Goal: Task Accomplishment & Management: Complete application form

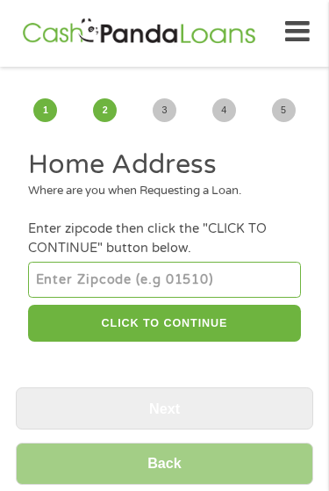
click at [160, 286] on input "number" at bounding box center [164, 279] width 272 height 35
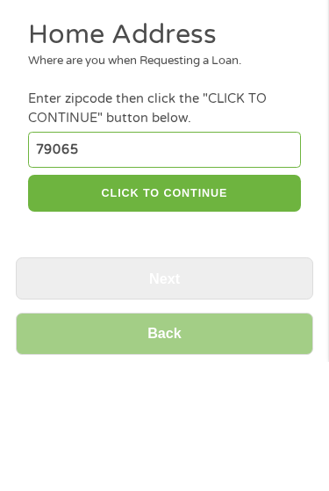
type input "79065"
click at [242, 305] on button "CLICK TO CONTINUE" at bounding box center [164, 324] width 272 height 38
type input "79065"
type input "Pampa"
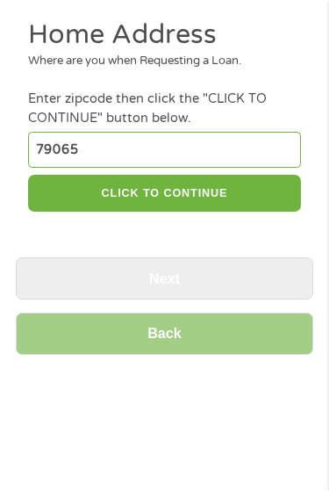
select select "[US_STATE]"
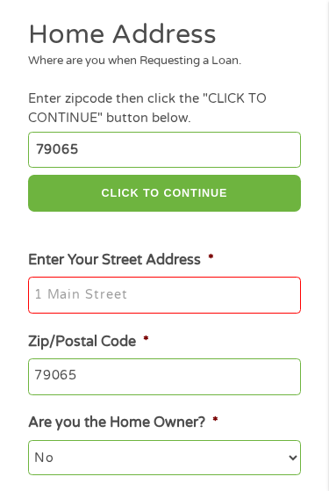
click at [97, 314] on input "Enter Your Street Address *" at bounding box center [164, 295] width 272 height 37
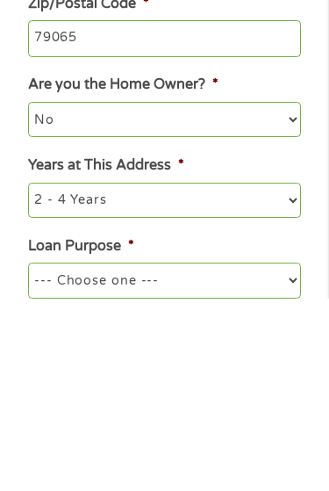
scroll to position [280, 0]
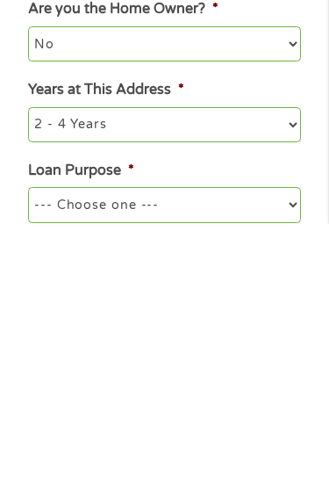
type input "[STREET_ADDRESS]"
click at [294, 454] on select "--- Choose one --- Pay Bills Debt Consolidation Home Improvement Major Purchase…" at bounding box center [164, 471] width 272 height 35
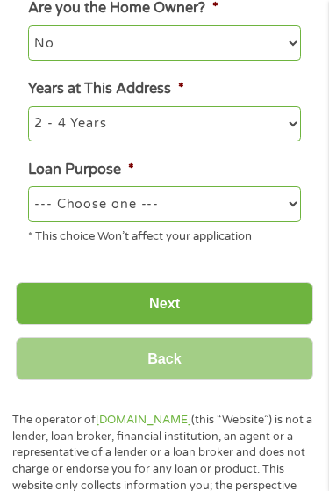
select select "medicalexpenses"
click at [258, 321] on input "Next" at bounding box center [165, 303] width 298 height 43
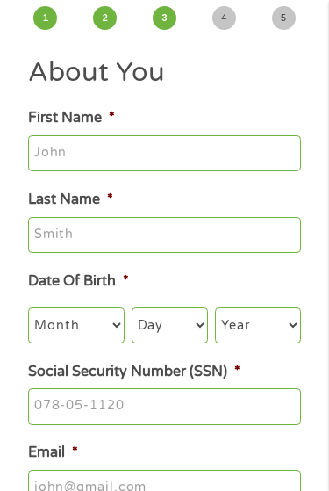
scroll to position [4, 0]
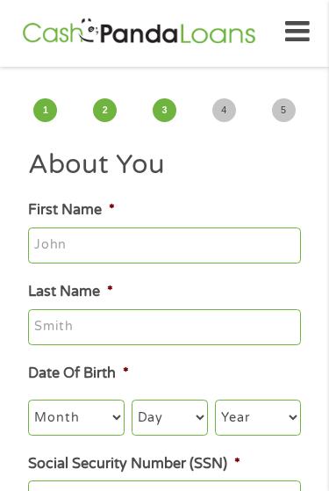
click at [164, 254] on input "First Name *" at bounding box center [164, 246] width 272 height 37
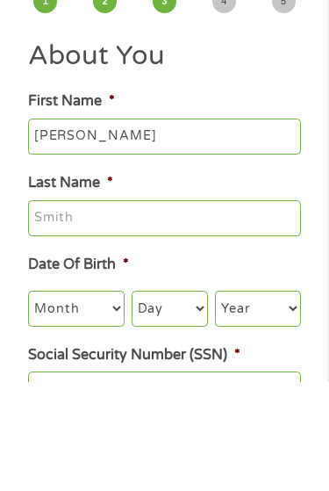
type input "[PERSON_NAME]"
click at [157, 309] on input "Last Name *" at bounding box center [164, 327] width 272 height 37
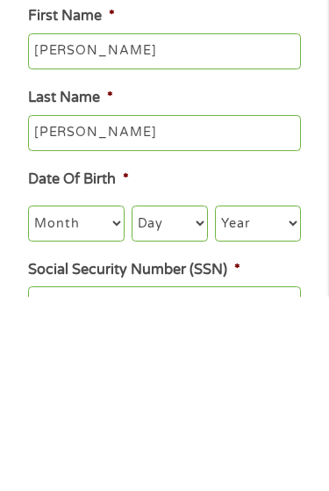
type input "[PERSON_NAME]"
click at [123, 400] on select "Month 1 2 3 4 5 6 7 8 9 10 11 12" at bounding box center [76, 417] width 96 height 35
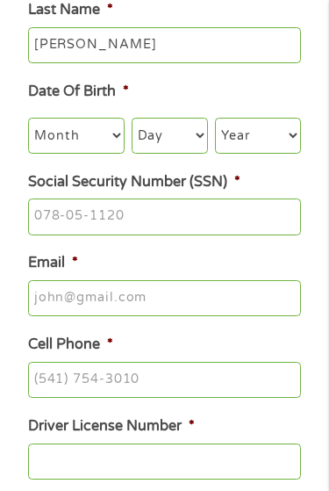
select select "4"
click at [203, 146] on select "Day 1 2 3 4 5 6 7 8 9 10 11 12 13 14 15 16 17 18 19 20 21 22 23 24 25 26 27 28 …" at bounding box center [170, 135] width 76 height 35
select select "14"
click at [293, 153] on select "Year [DATE] 2006 2005 2004 2003 2002 2001 2000 1999 1998 1997 1996 1995 1994 19…" at bounding box center [257, 135] width 85 height 35
select select "1951"
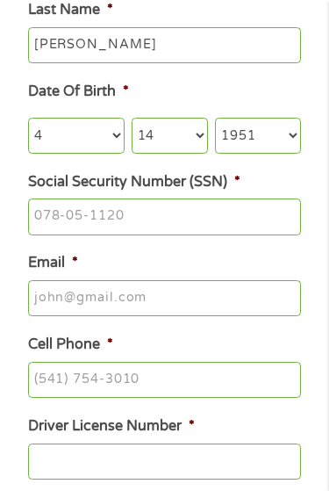
click at [116, 303] on input "Email *" at bounding box center [164, 298] width 272 height 37
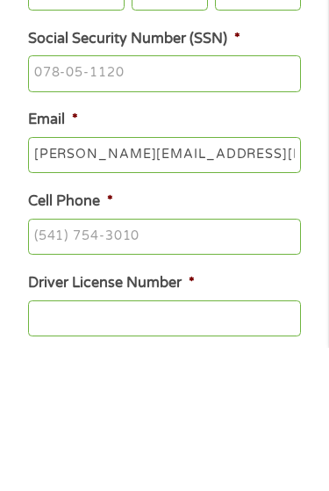
type input "[PERSON_NAME][EMAIL_ADDRESS][DOMAIN_NAME]"
click at [119, 363] on input "Cell Phone *" at bounding box center [164, 381] width 272 height 37
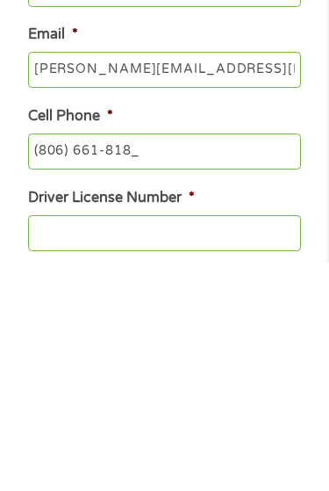
type input "[PHONE_NUMBER]"
click at [106, 444] on input "Driver License Number *" at bounding box center [164, 462] width 272 height 37
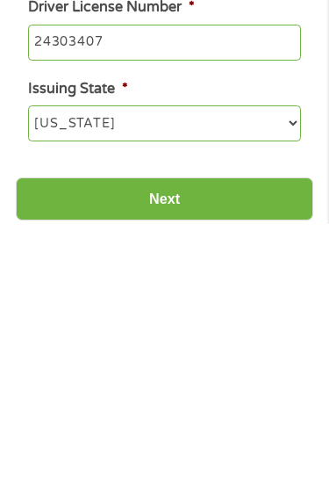
type input "24303407"
click at [258, 444] on input "Next" at bounding box center [165, 465] width 298 height 43
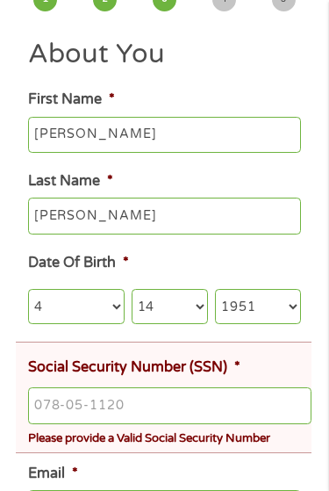
scroll to position [199, 0]
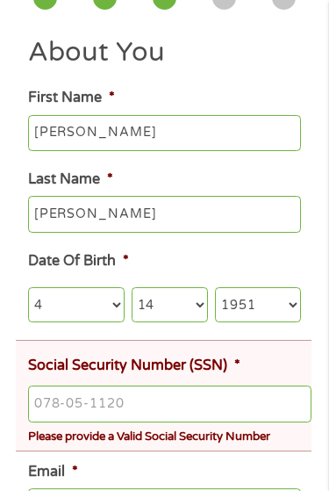
click at [92, 423] on input "Social Security Number (SSN) *" at bounding box center [170, 404] width 284 height 37
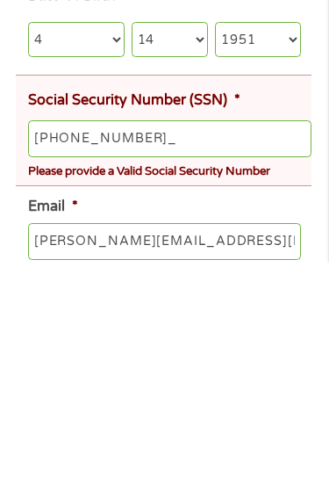
type input "564-84-8301"
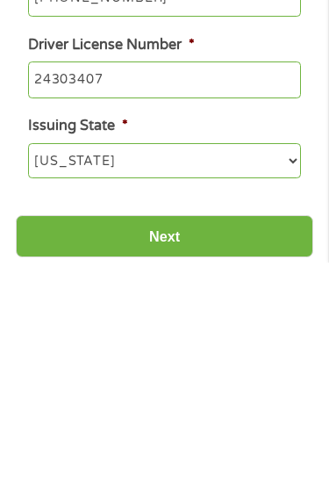
click at [269, 444] on input "Next" at bounding box center [165, 465] width 298 height 43
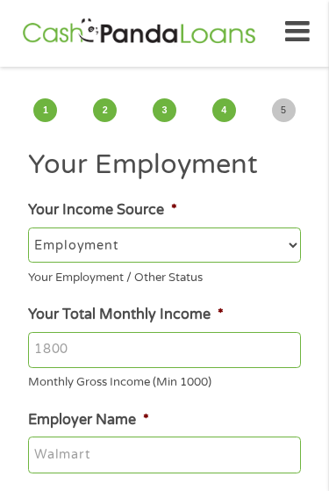
scroll to position [7, 0]
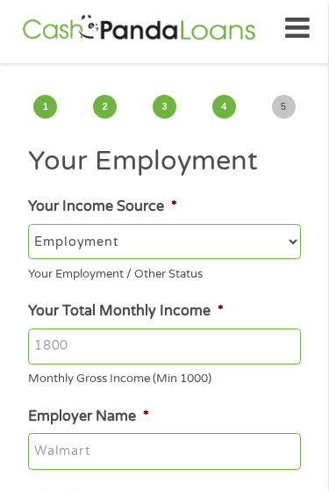
click at [290, 247] on select "--- Choose one --- Employment [DEMOGRAPHIC_DATA] Benefits" at bounding box center [164, 241] width 272 height 35
select select "benefits"
type input "Other"
type input "[PHONE_NUMBER]"
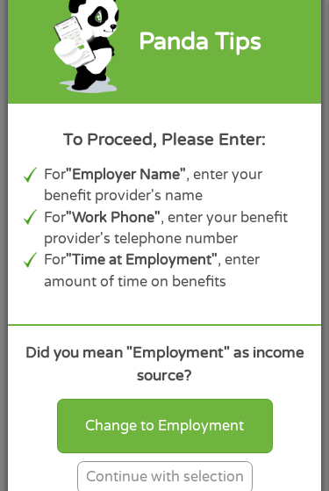
scroll to position [190, 0]
click at [223, 453] on div "Change to Employment" at bounding box center [165, 426] width 216 height 54
select select "fullTime"
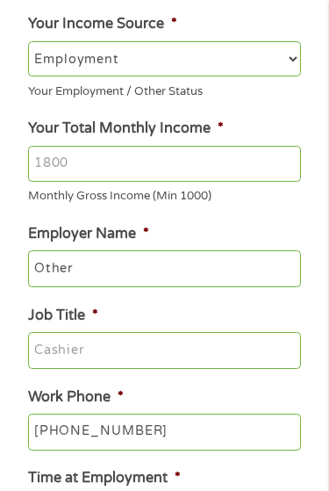
click at [155, 271] on input "Other" at bounding box center [164, 268] width 272 height 37
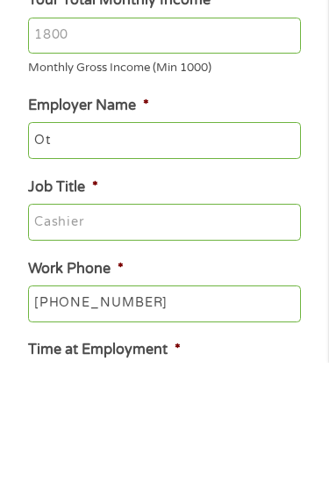
type input "O"
type input "T"
type input "Retired"
click at [109, 332] on input "Job Title *" at bounding box center [164, 350] width 272 height 37
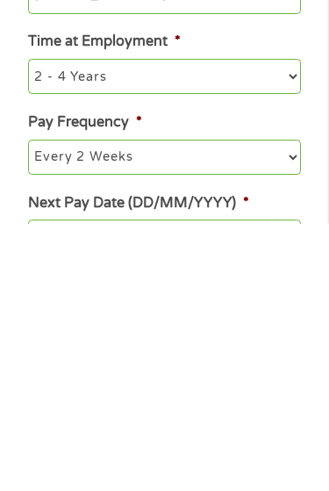
type input "Retired"
click at [291, 407] on select "--- Choose one --- Every 2 Weeks Every Week Monthly Semi-Monthly" at bounding box center [164, 424] width 272 height 35
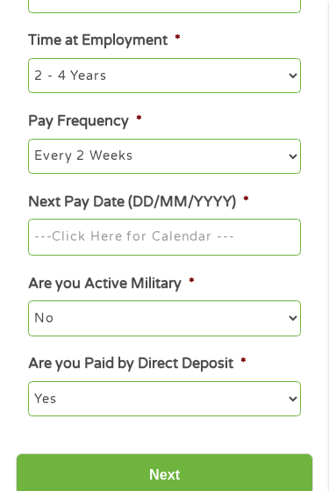
select select "monthly"
click at [175, 234] on input "Next Pay Date (DD/MM/YYYY) *" at bounding box center [164, 237] width 272 height 37
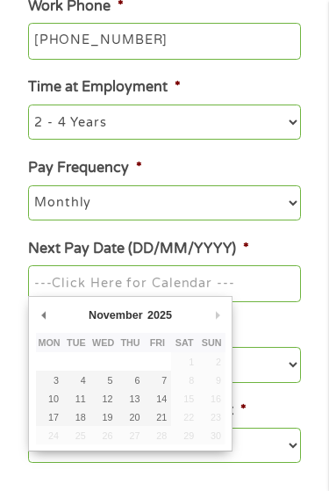
type input "[DATE]"
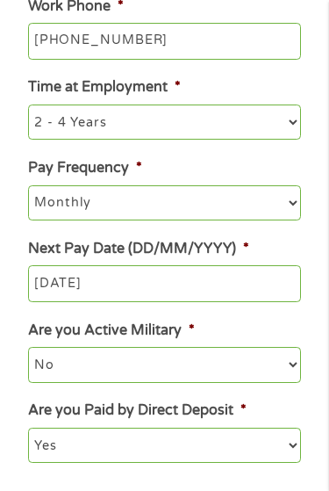
click at [271, 279] on input "[DATE]" at bounding box center [164, 283] width 272 height 37
click at [234, 279] on input "[DATE]" at bounding box center [164, 283] width 272 height 37
click at [252, 281] on input "[DATE]" at bounding box center [164, 283] width 272 height 37
click at [203, 282] on input "[DATE]" at bounding box center [164, 283] width 272 height 37
click at [181, 278] on input "[DATE]" at bounding box center [164, 283] width 272 height 37
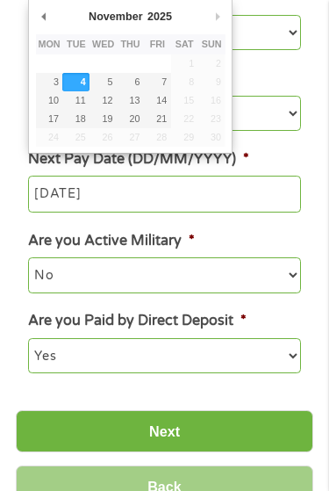
scroll to position [588, 0]
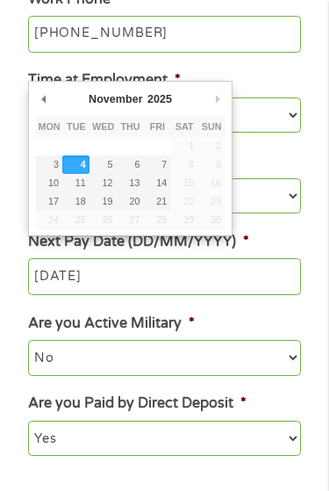
click at [159, 95] on select "2025" at bounding box center [202, 98] width 114 height 15
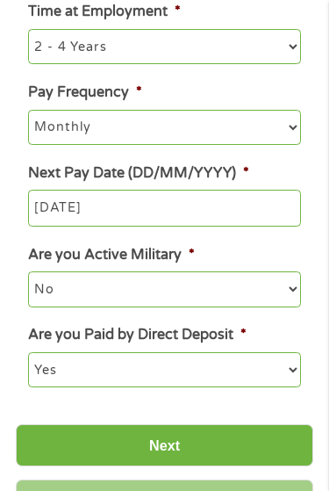
scroll to position [716, 0]
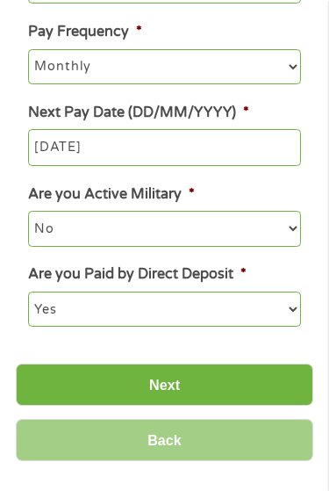
click at [262, 366] on input "Next" at bounding box center [165, 386] width 298 height 43
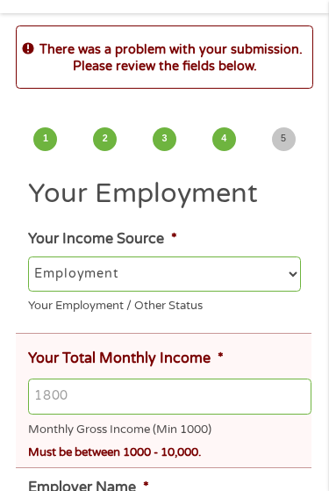
scroll to position [59, 0]
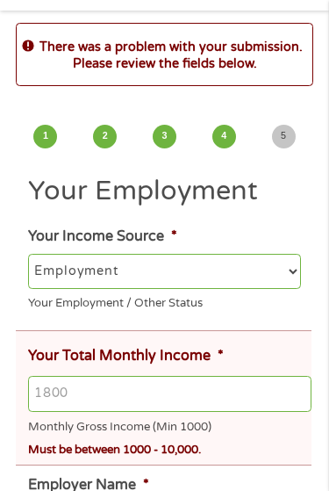
click at [300, 290] on select "--- Choose one --- Employment [DEMOGRAPHIC_DATA] Benefits" at bounding box center [164, 272] width 272 height 35
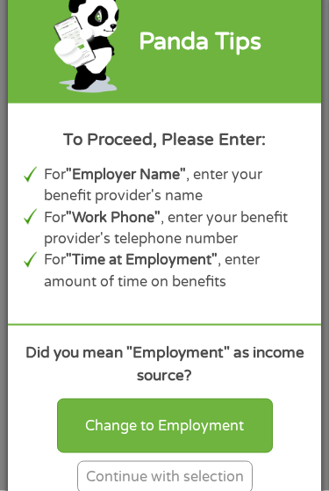
scroll to position [461, 0]
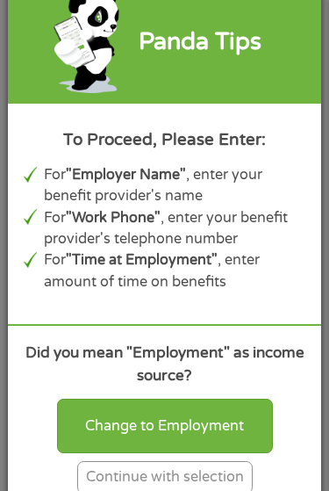
click at [238, 453] on div "Change to Employment" at bounding box center [165, 426] width 216 height 54
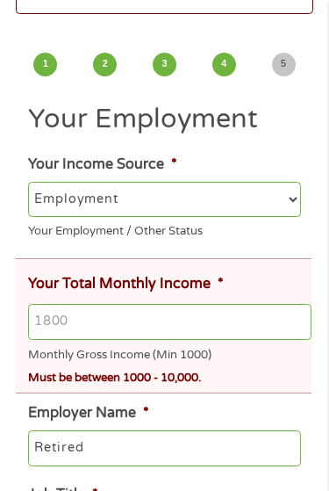
scroll to position [131, 0]
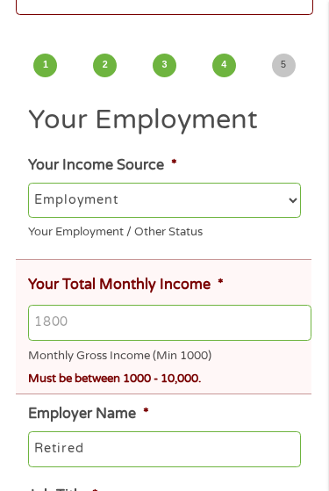
click at [289, 215] on select "--- Choose one --- Employment [DEMOGRAPHIC_DATA] Benefits" at bounding box center [164, 200] width 272 height 35
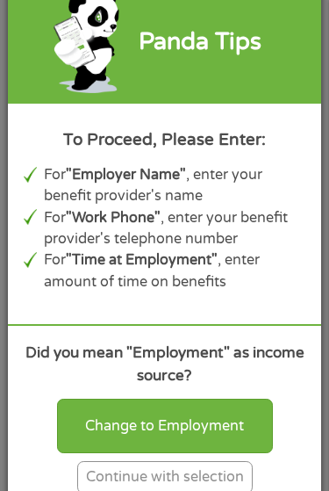
click at [213, 429] on div "Change to Employment" at bounding box center [165, 426] width 216 height 54
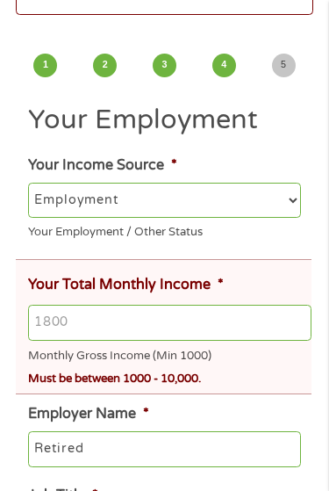
click at [225, 214] on select "--- Choose one --- Employment [DEMOGRAPHIC_DATA] Benefits" at bounding box center [164, 200] width 272 height 35
click at [293, 217] on select "--- Choose one --- Employment [DEMOGRAPHIC_DATA] Benefits" at bounding box center [164, 200] width 272 height 35
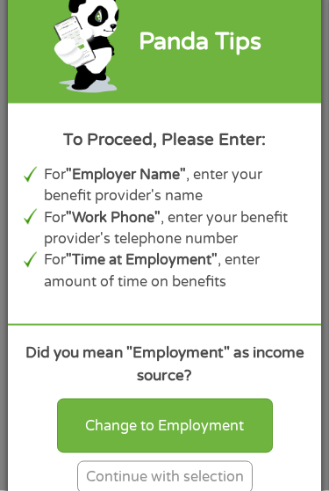
scroll to position [307, 0]
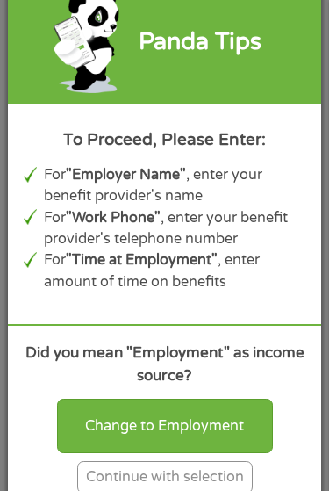
click at [237, 453] on div "Change to Employment" at bounding box center [165, 426] width 216 height 54
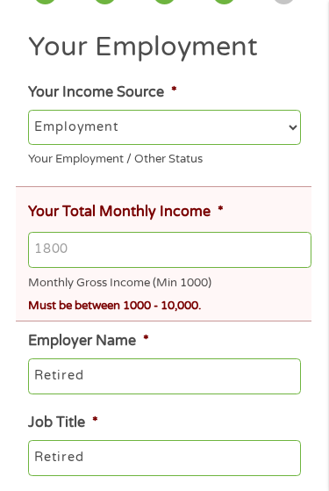
click at [288, 146] on select "--- Choose one --- Employment [DEMOGRAPHIC_DATA] Benefits" at bounding box center [164, 128] width 272 height 35
select select "benefits"
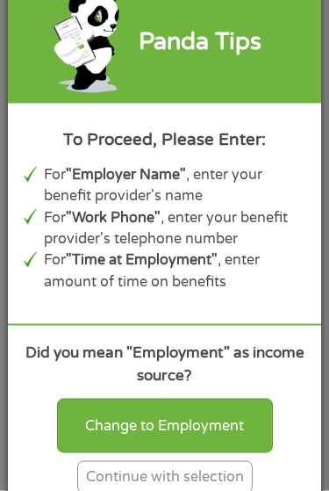
scroll to position [386, 0]
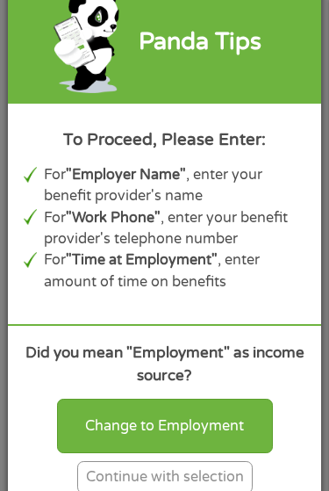
click at [199, 490] on div "Continue with selection" at bounding box center [165, 477] width 176 height 33
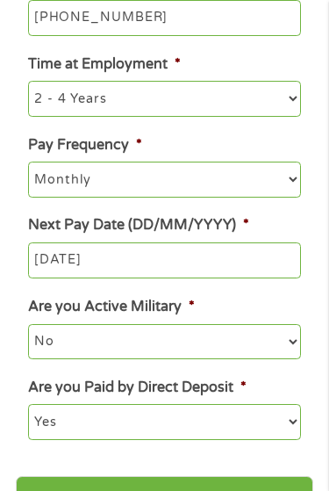
scroll to position [809, 0]
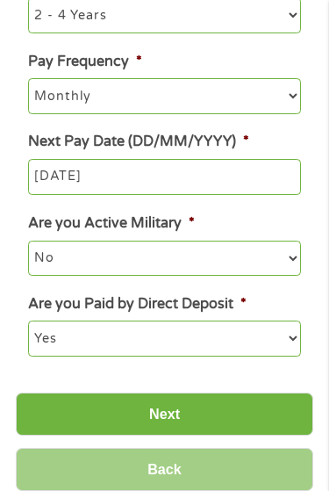
click at [251, 408] on input "Next" at bounding box center [165, 414] width 298 height 43
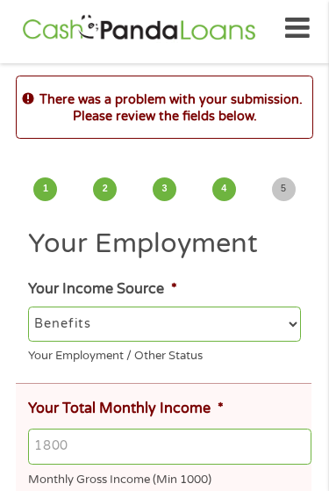
scroll to position [4, 0]
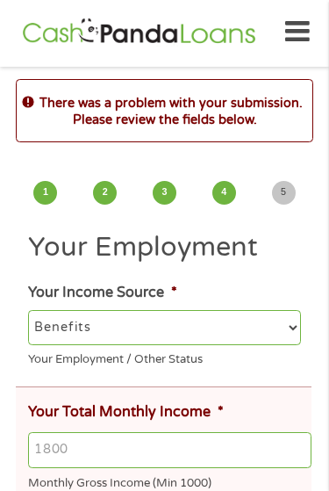
click at [296, 345] on select "--- Choose one --- Employment [DEMOGRAPHIC_DATA] Benefits" at bounding box center [164, 327] width 272 height 35
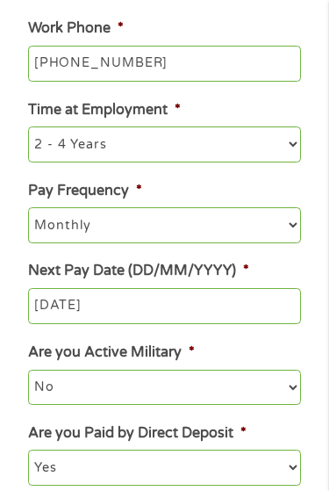
click at [180, 322] on input "[DATE]" at bounding box center [164, 306] width 272 height 37
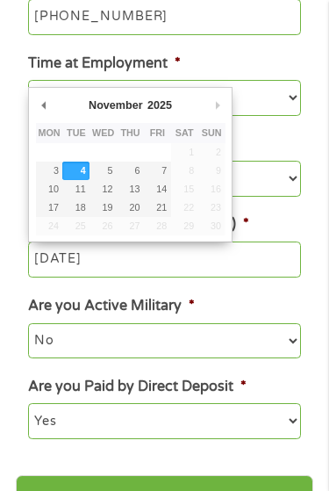
type input "[DATE]"
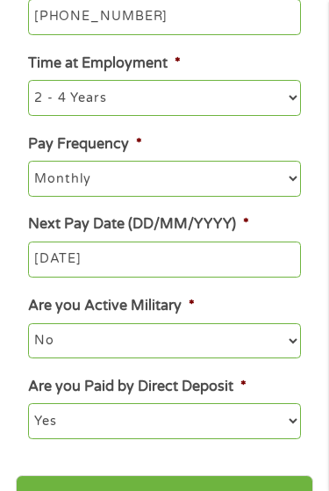
click at [205, 274] on input "[DATE]" at bounding box center [164, 260] width 272 height 37
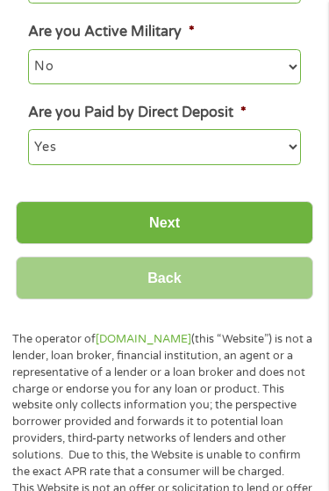
scroll to position [1000, 0]
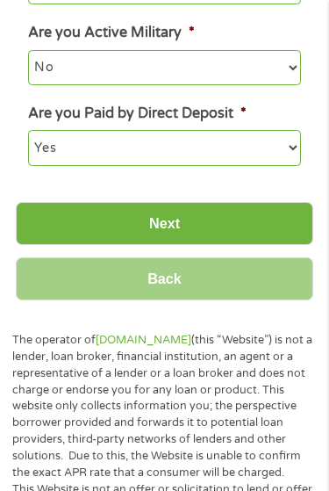
click at [241, 227] on input "Next" at bounding box center [165, 223] width 298 height 43
click at [267, 228] on input "Next" at bounding box center [165, 223] width 298 height 43
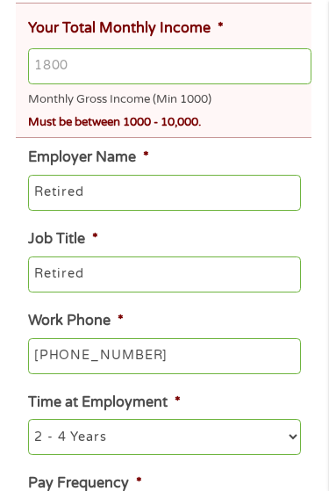
scroll to position [4, 0]
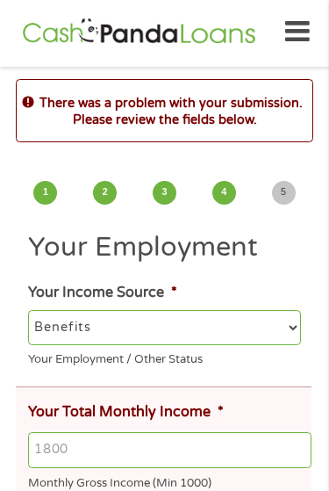
click at [300, 343] on select "--- Choose one --- Employment [DEMOGRAPHIC_DATA] Benefits" at bounding box center [164, 327] width 272 height 35
select select "selfEmployed"
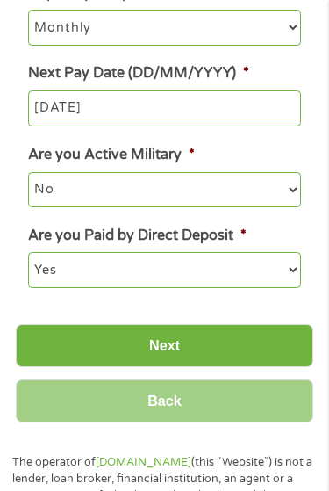
click at [277, 338] on input "Next" at bounding box center [165, 346] width 298 height 43
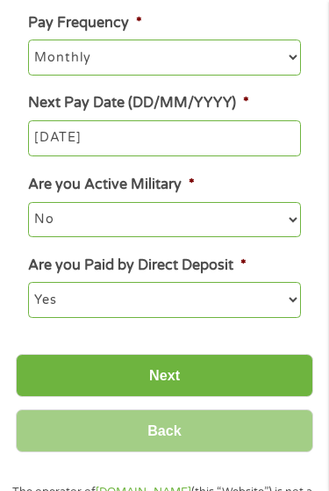
click at [249, 379] on input "Next" at bounding box center [165, 375] width 298 height 43
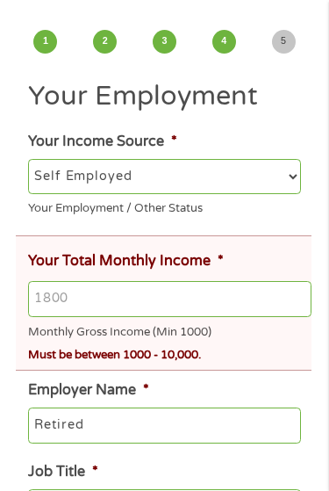
scroll to position [155, 0]
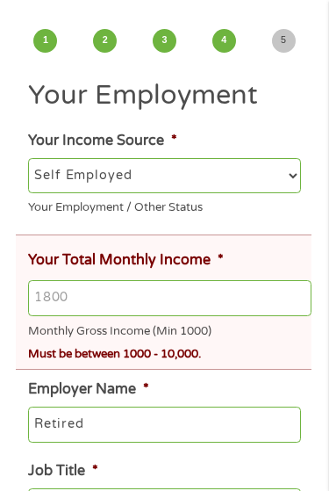
click at [142, 314] on input "Your Total Monthly Income *" at bounding box center [170, 298] width 284 height 37
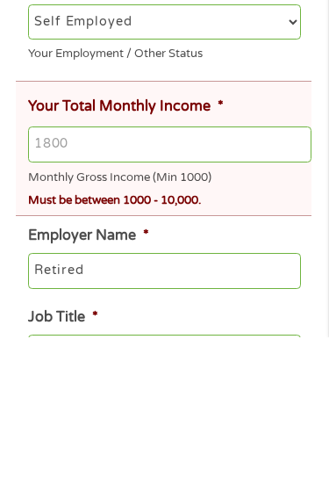
click at [233, 280] on input "Your Total Monthly Income *" at bounding box center [170, 298] width 284 height 37
click at [127, 280] on input "Your Total Monthly Income *" at bounding box center [170, 298] width 284 height 37
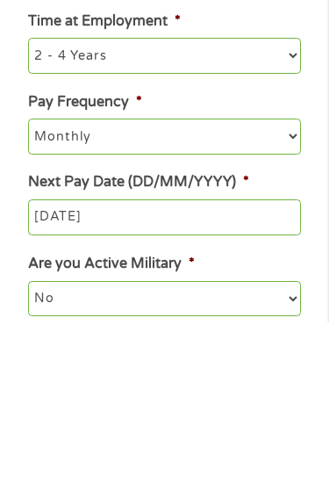
scroll to position [603, 0]
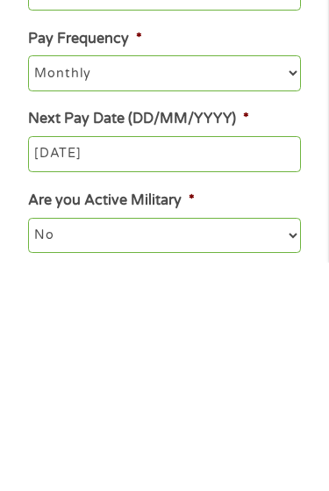
type input "1500"
click at [201, 365] on input "[DATE]" at bounding box center [164, 383] width 272 height 37
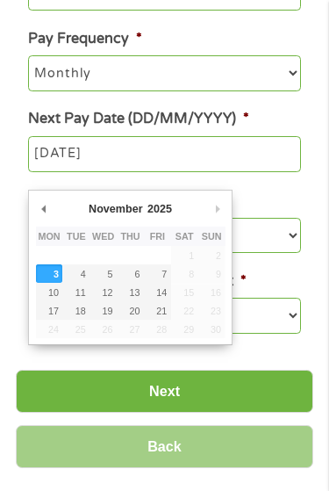
scroll to position [726, 0]
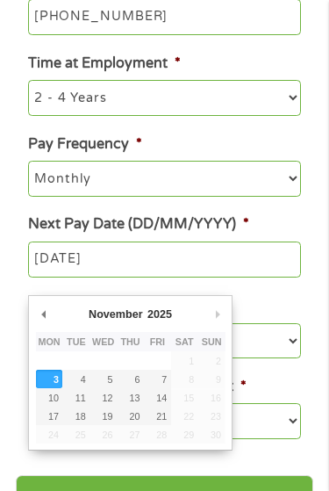
click at [154, 309] on select "2025" at bounding box center [202, 314] width 114 height 15
click at [120, 321] on select "January February March April May June July August September October November De…" at bounding box center [143, 314] width 114 height 15
click at [285, 277] on input "[DATE]" at bounding box center [164, 260] width 272 height 37
type input "[DATE]"
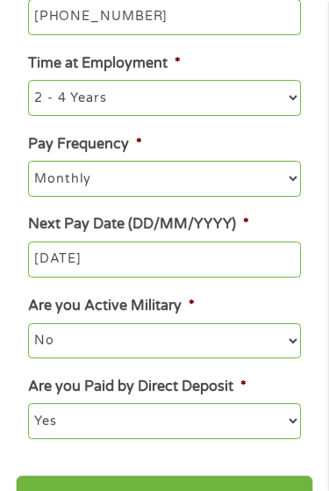
click at [179, 278] on input "[DATE]" at bounding box center [164, 260] width 272 height 37
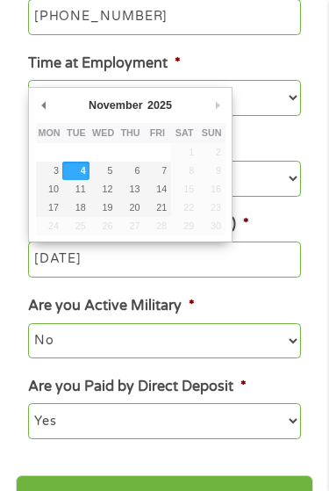
click at [131, 107] on select "January February March April May June July August September October November De…" at bounding box center [143, 105] width 114 height 15
click at [210, 278] on input "[DATE]" at bounding box center [164, 260] width 272 height 37
click at [130, 278] on input "[DATE]" at bounding box center [164, 260] width 272 height 37
click at [174, 278] on input "[DATE]" at bounding box center [164, 260] width 272 height 37
click at [295, 278] on input "[DATE]" at bounding box center [164, 260] width 272 height 37
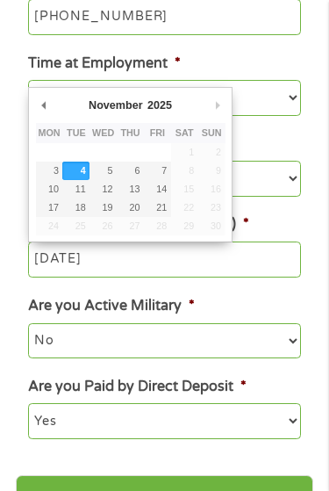
click at [129, 112] on select "January February March April May June July August September October November De…" at bounding box center [143, 105] width 114 height 15
click at [186, 278] on input "[DATE]" at bounding box center [164, 260] width 272 height 37
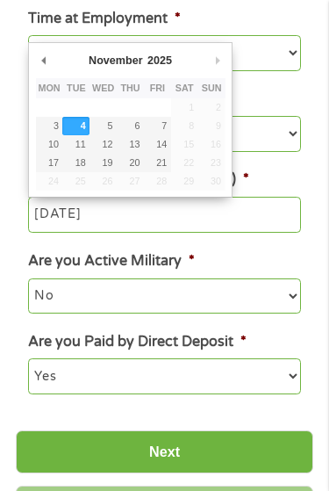
scroll to position [792, 0]
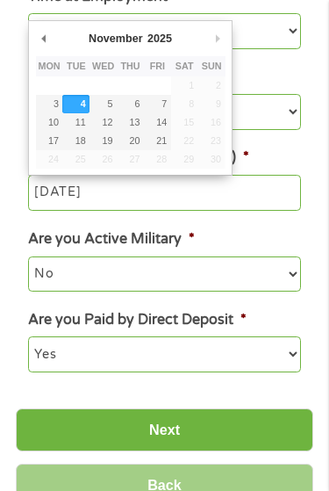
click at [228, 430] on input "Next" at bounding box center [165, 430] width 298 height 43
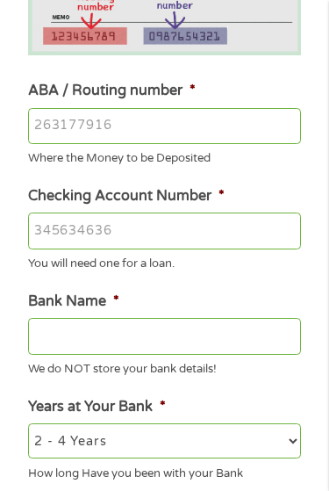
scroll to position [311, 0]
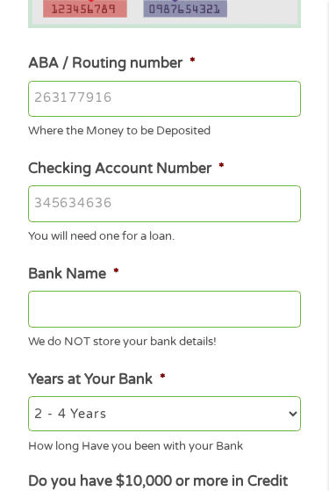
click at [144, 109] on input "ABA / Routing number *" at bounding box center [164, 99] width 272 height 37
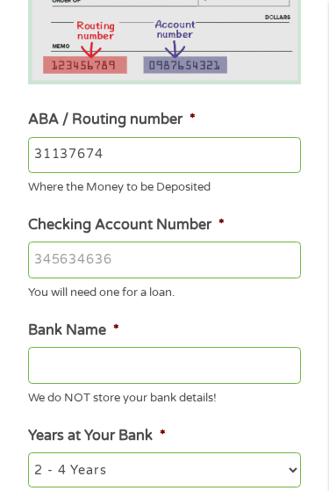
type input "311376740"
type input "AMARILLO COMMUNITY FEDERAL CR UN"
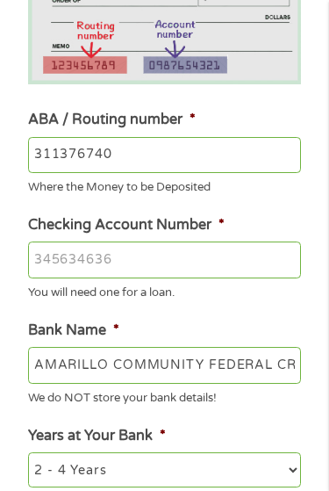
type input "311376740"
click at [179, 266] on input "Checking Account Number *" at bounding box center [164, 260] width 272 height 37
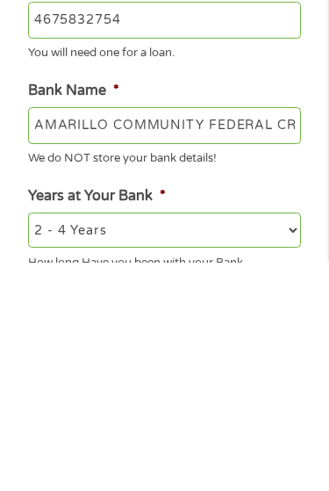
type input "4675832754"
click at [294, 441] on select "2 - 4 Years 6 - 12 Months 1 - 2 Years Over 4 Years" at bounding box center [164, 458] width 272 height 35
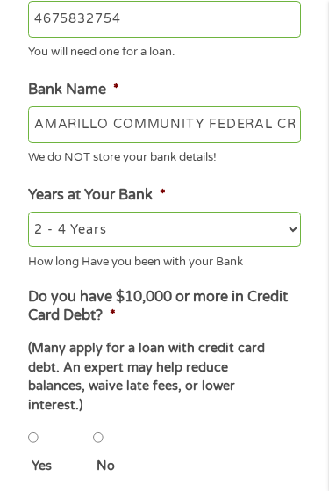
select select "12months"
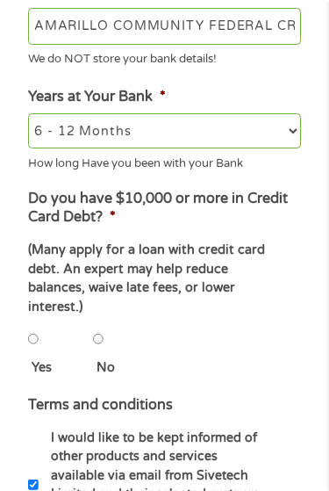
scroll to position [595, 0]
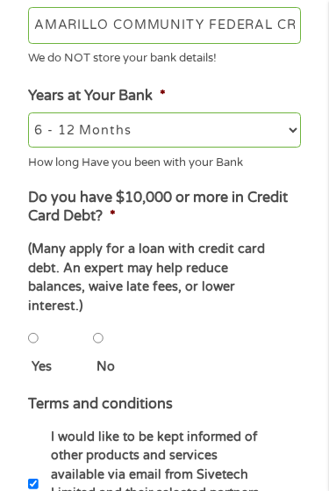
click at [104, 354] on input "No" at bounding box center [98, 338] width 11 height 35
radio input "true"
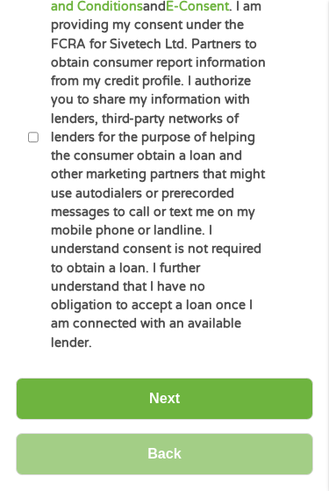
click at [52, 317] on label "By ticking this box, I confirm I am at least [DEMOGRAPHIC_DATA]. I confirm I ha…" at bounding box center [155, 139] width 232 height 430
click at [39, 155] on input "By ticking this box, I confirm I am at least [DEMOGRAPHIC_DATA]. I confirm I ha…" at bounding box center [33, 137] width 11 height 35
checkbox input "true"
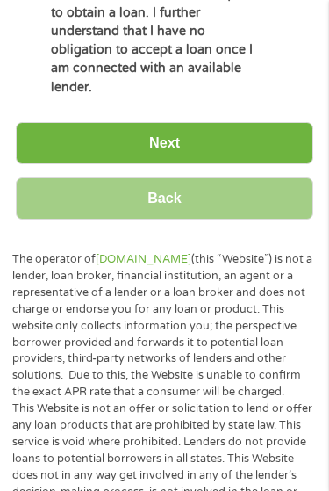
scroll to position [1480, 0]
click at [278, 165] on input "Next" at bounding box center [165, 143] width 298 height 43
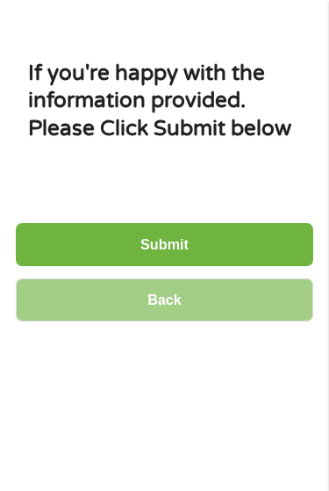
scroll to position [4, 0]
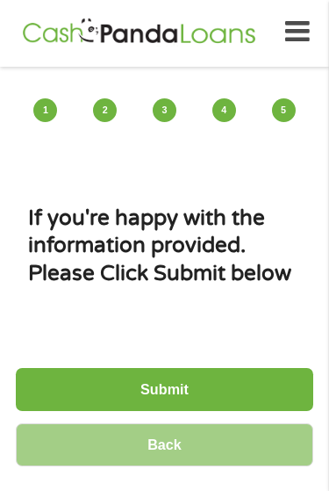
click at [268, 411] on input "Submit" at bounding box center [165, 389] width 298 height 43
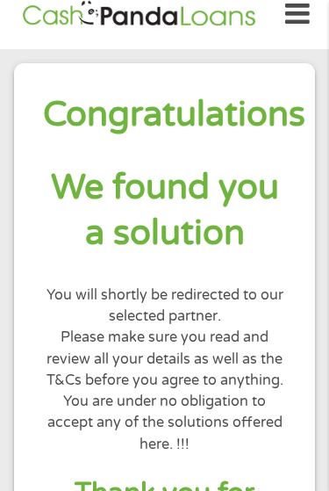
scroll to position [0, 0]
